Goal: Information Seeking & Learning: Learn about a topic

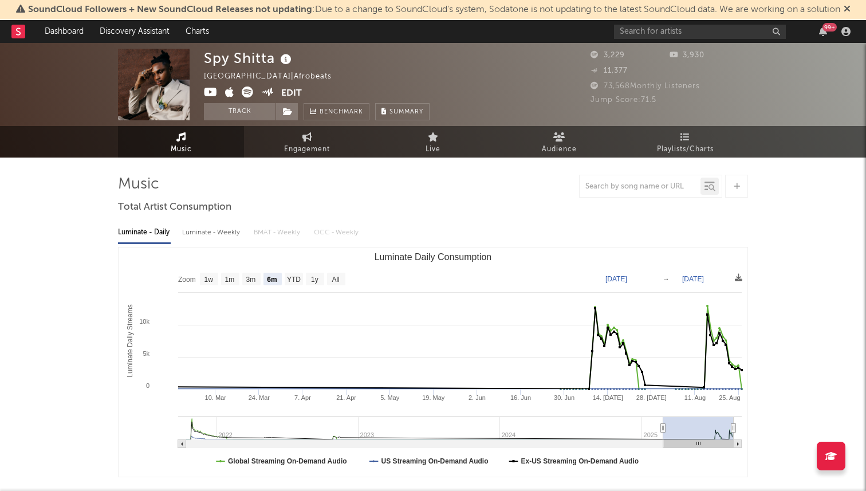
select select "6m"
click at [695, 37] on input "text" at bounding box center [700, 32] width 172 height 14
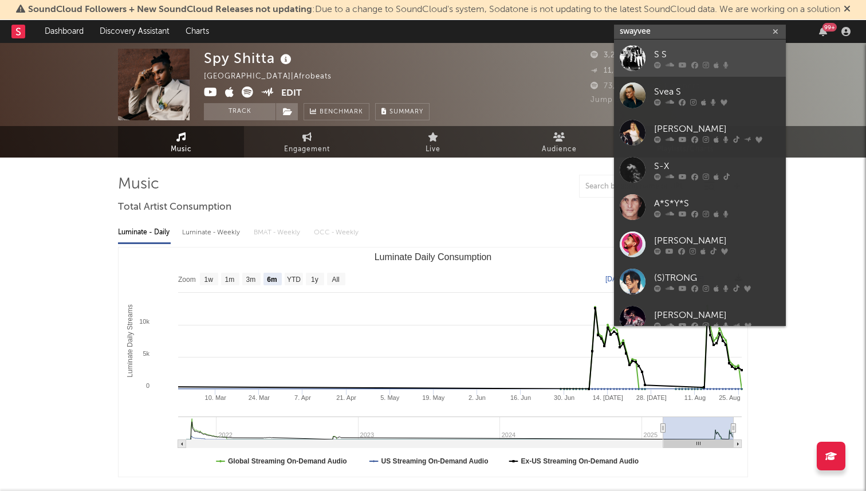
type input "swayvee"
click at [702, 56] on div "S S" at bounding box center [717, 55] width 126 height 14
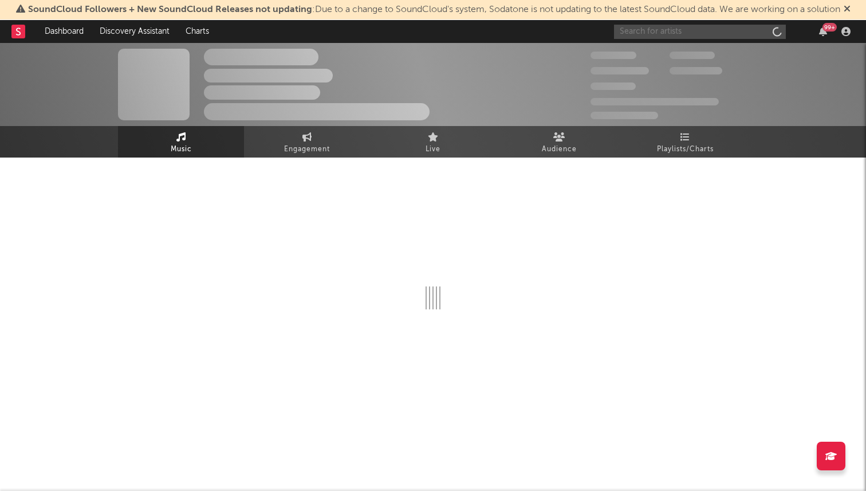
click at [678, 29] on input "text" at bounding box center [700, 32] width 172 height 14
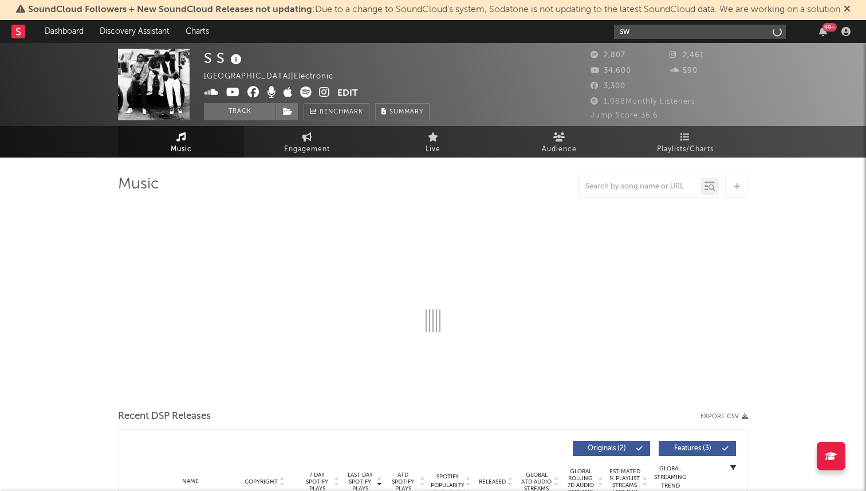
type input "swa"
select select "1w"
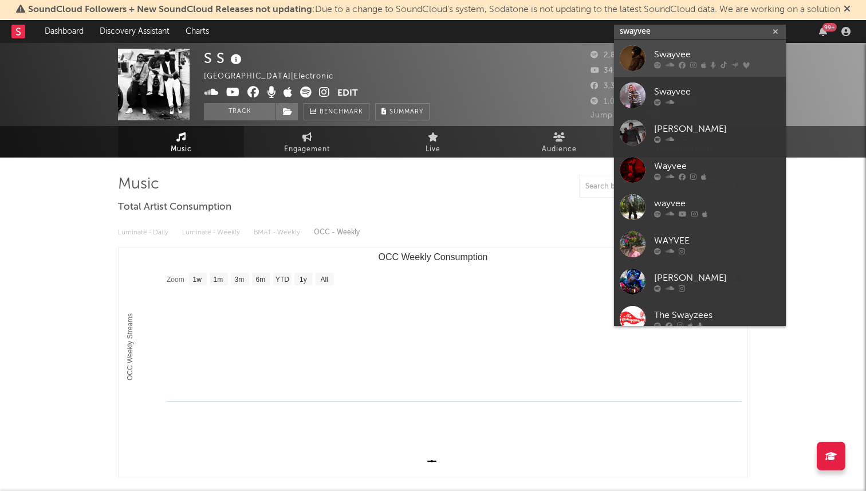
type input "swayvee"
click at [702, 54] on div "Swayvee" at bounding box center [717, 55] width 126 height 14
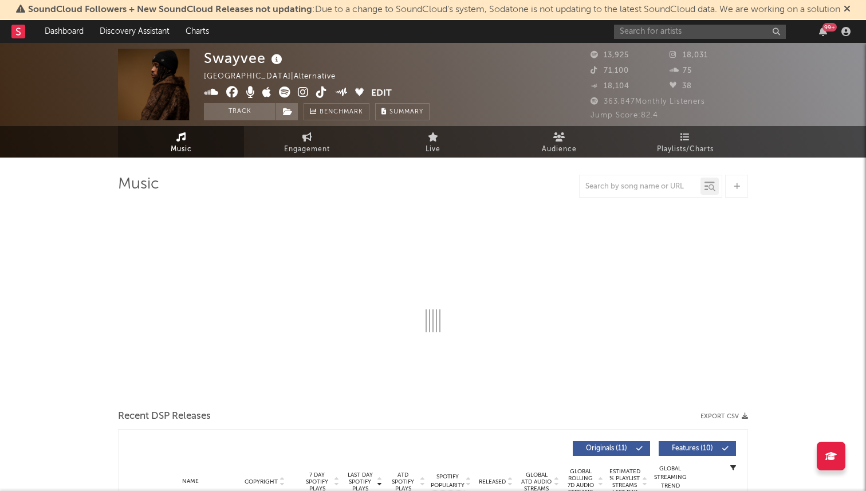
select select "1w"
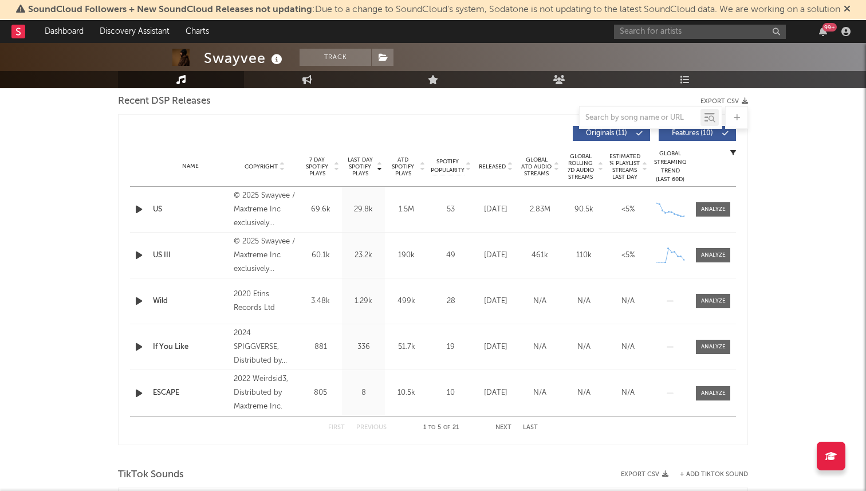
scroll to position [404, 0]
